Goal: Information Seeking & Learning: Learn about a topic

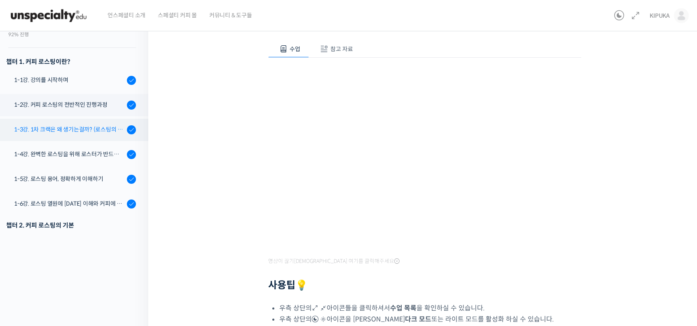
click at [87, 126] on div "1-3강. 1차 크랙은 왜 생기는걸까? (로스팅의 물리적, 화학적 변화)" at bounding box center [69, 129] width 110 height 9
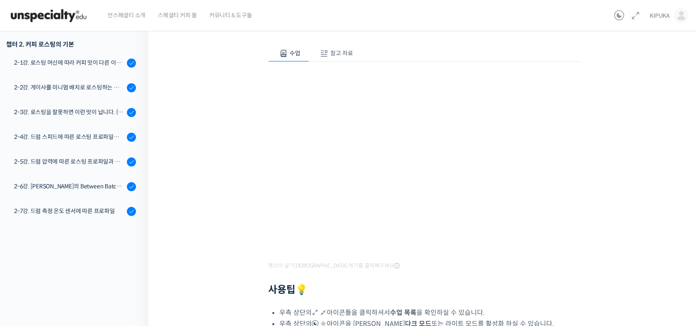
scroll to position [219, 0]
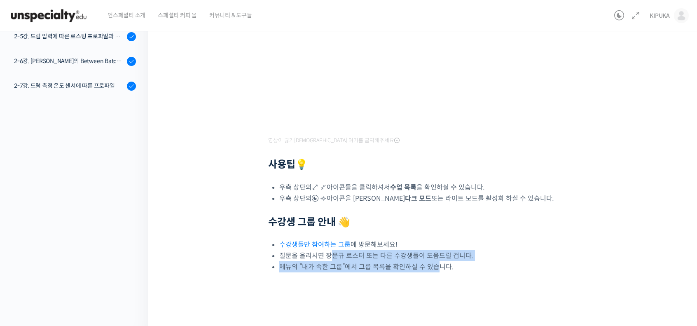
drag, startPoint x: 330, startPoint y: 256, endPoint x: 438, endPoint y: 270, distance: 109.2
click at [438, 270] on ul "수강생들만 참여하는 그룹 에 방문해보세요! 질문을 올리시면 장문규 로스터 또는 다른 수강생들이 도움드릴 겁니다. 메뉴의 “내가 속한 그룹”에서…" at bounding box center [430, 255] width 302 height 33
click at [438, 270] on li "메뉴의 “내가 속한 그룹”에서 그룹 목록을 확인하실 수 있습니다." at bounding box center [430, 266] width 302 height 11
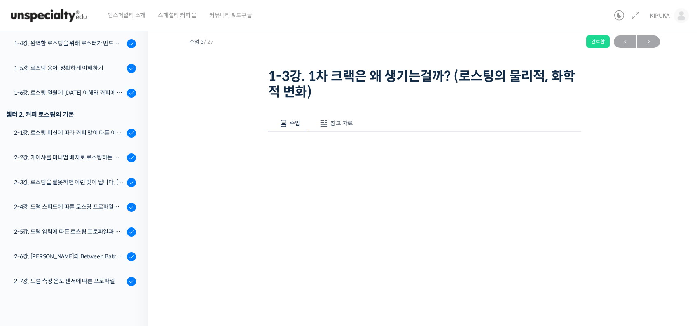
scroll to position [0, 0]
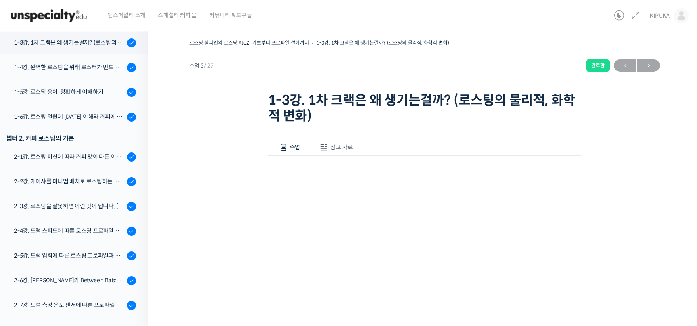
click at [336, 146] on span "참고 자료" at bounding box center [341, 146] width 23 height 7
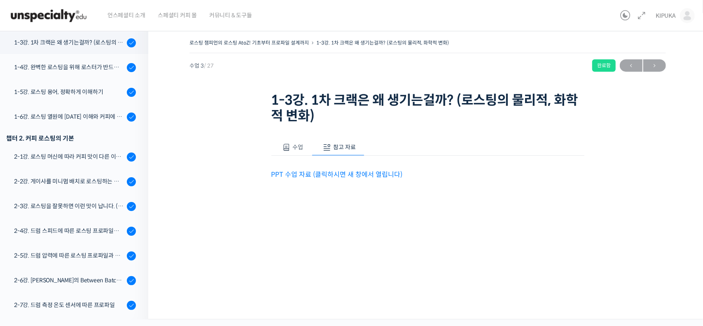
click at [291, 153] on button "수업" at bounding box center [291, 147] width 41 height 17
